Goal: Task Accomplishment & Management: Complete application form

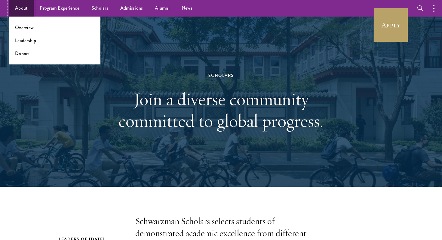
click at [23, 8] on link "About" at bounding box center [21, 8] width 25 height 17
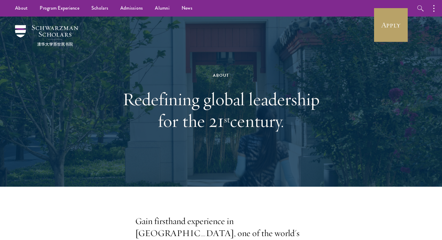
click at [211, 106] on h1 "Redefining global leadership for the 21 st century." at bounding box center [221, 109] width 208 height 43
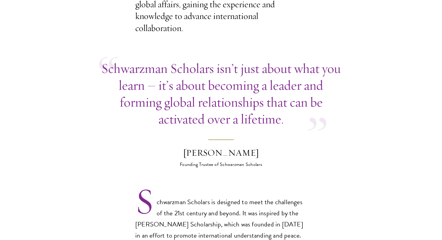
scroll to position [317, 0]
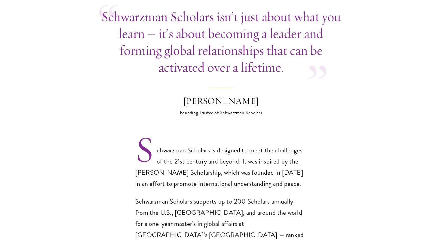
click at [259, 95] on div "Stephen A. Schwarzman" at bounding box center [221, 101] width 105 height 12
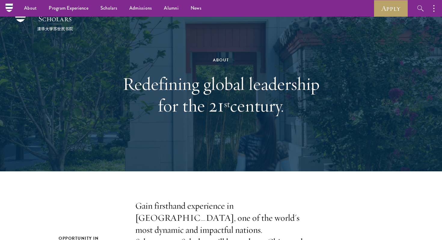
scroll to position [0, 0]
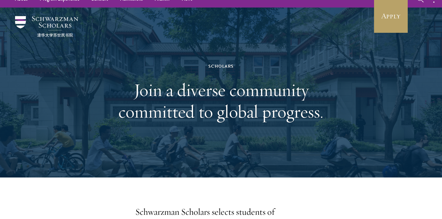
scroll to position [16, 0]
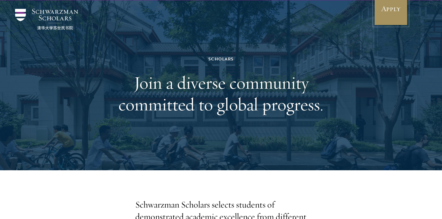
click at [394, 10] on link "Apply" at bounding box center [391, 9] width 34 height 34
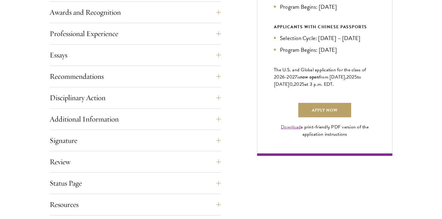
scroll to position [391, 0]
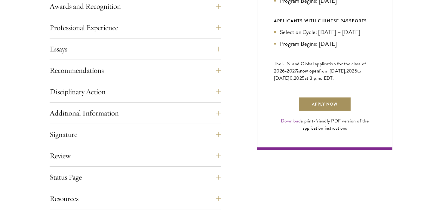
click at [321, 111] on link "Apply Now" at bounding box center [325, 104] width 53 height 14
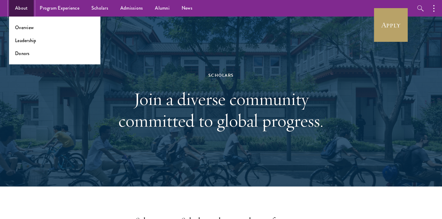
click at [20, 13] on link "About" at bounding box center [21, 8] width 25 height 17
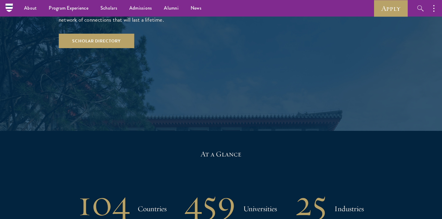
scroll to position [1051, 0]
